Goal: Task Accomplishment & Management: Manage account settings

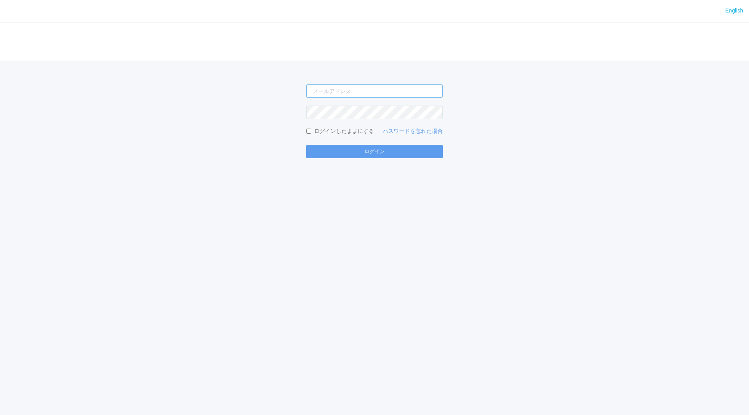
click at [356, 90] on input "email" at bounding box center [374, 91] width 136 height 14
click at [306, 145] on button "ログイン" at bounding box center [374, 151] width 136 height 13
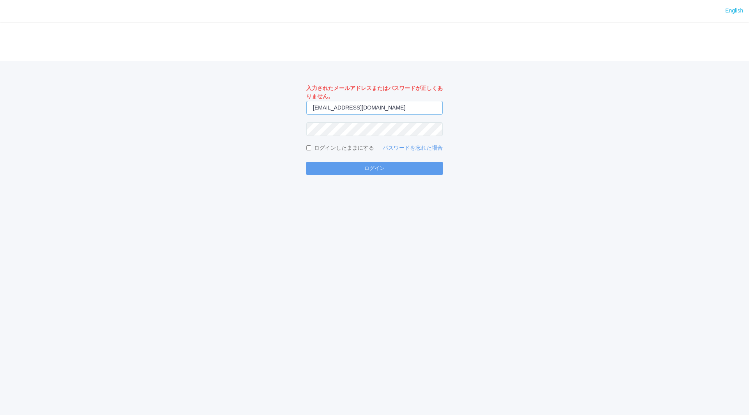
click at [328, 109] on input "jp-adp-admin@dj.kyocera.com" at bounding box center [374, 108] width 136 height 14
type input "jp-atp-admin@dj.kyocera.com"
click at [373, 169] on button "ログイン" at bounding box center [374, 168] width 136 height 13
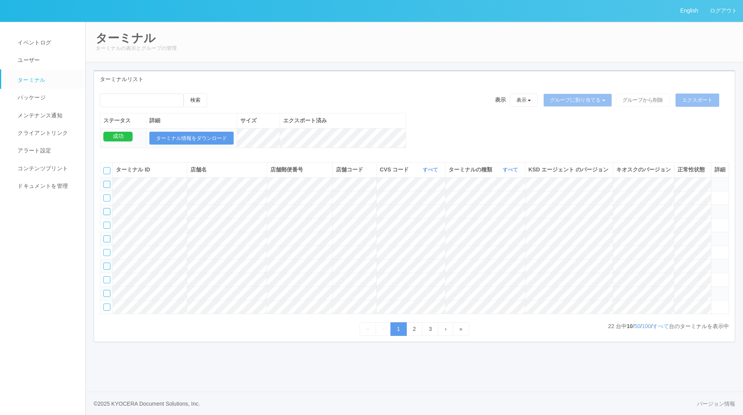
click at [353, 98] on div "検索 表示 表示 すべてのターミナル test1 test 未割り当てのターミナル グループを追加 グループ名を編集 アーカイブ済みのターミナル グループに割…" at bounding box center [414, 103] width 629 height 20
click at [107, 297] on div at bounding box center [106, 293] width 7 height 7
click at [104, 291] on icon at bounding box center [104, 291] width 0 height 0
click at [714, 290] on icon at bounding box center [714, 290] width 0 height 0
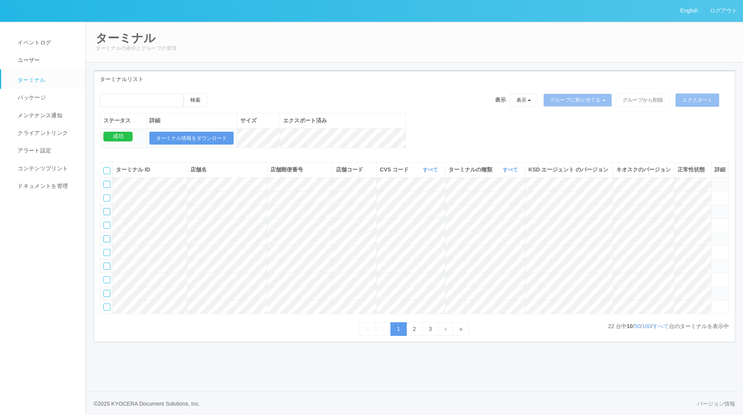
click at [714, 290] on icon at bounding box center [714, 290] width 0 height 0
click at [106, 297] on div at bounding box center [106, 293] width 7 height 7
click at [517, 97] on button "表示" at bounding box center [524, 100] width 28 height 13
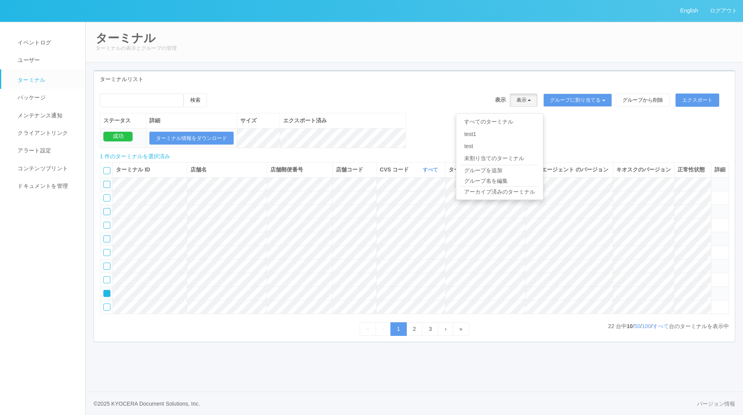
click at [517, 97] on button "表示" at bounding box center [524, 100] width 28 height 13
click at [714, 304] on icon at bounding box center [714, 304] width 0 height 0
click at [722, 204] on td at bounding box center [720, 198] width 18 height 14
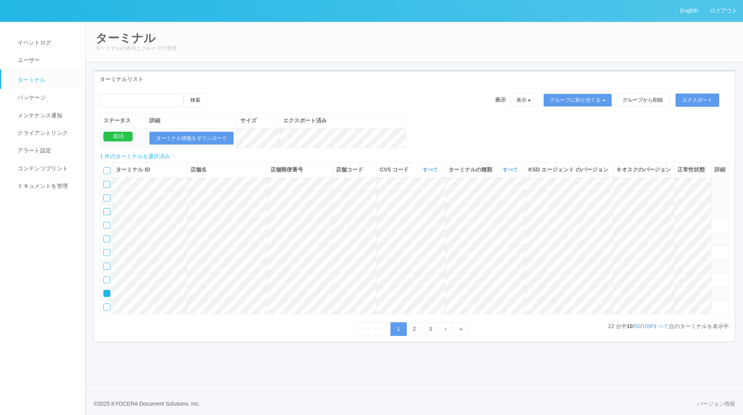
click at [714, 195] on icon at bounding box center [714, 195] width 0 height 0
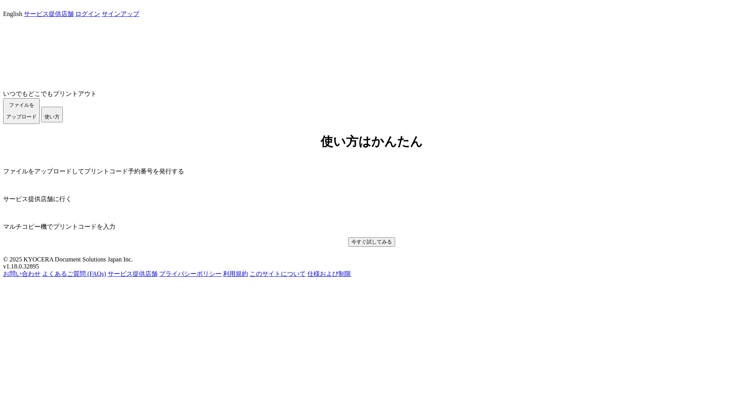
scroll to position [139, 0]
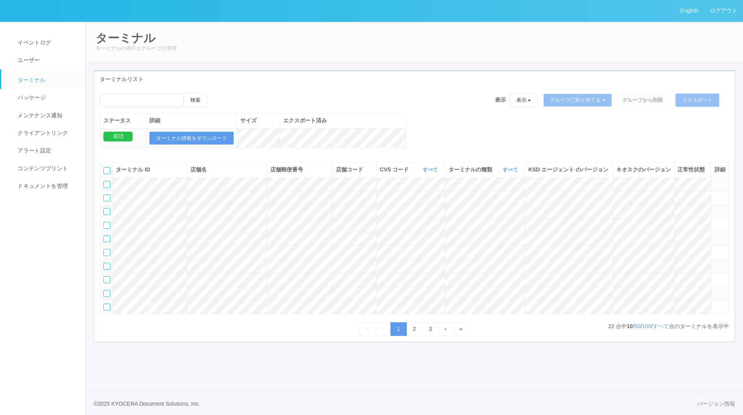
click at [714, 290] on icon at bounding box center [714, 290] width 0 height 0
click at [106, 297] on div at bounding box center [106, 293] width 7 height 7
click at [66, 97] on link "パッケージ" at bounding box center [46, 98] width 91 height 18
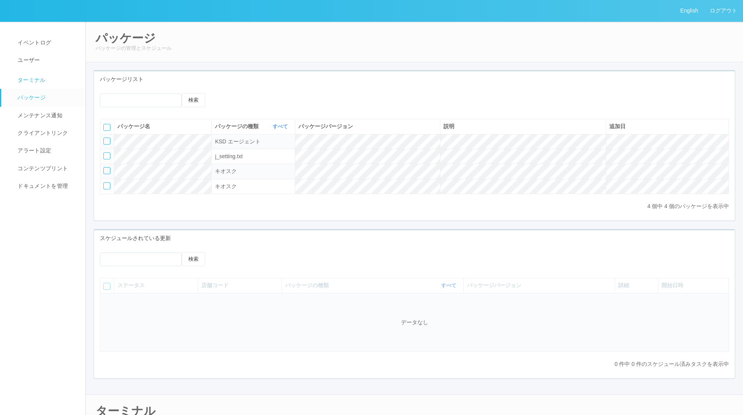
click at [41, 71] on link "ターミナル" at bounding box center [46, 78] width 91 height 19
